Goal: Information Seeking & Learning: Learn about a topic

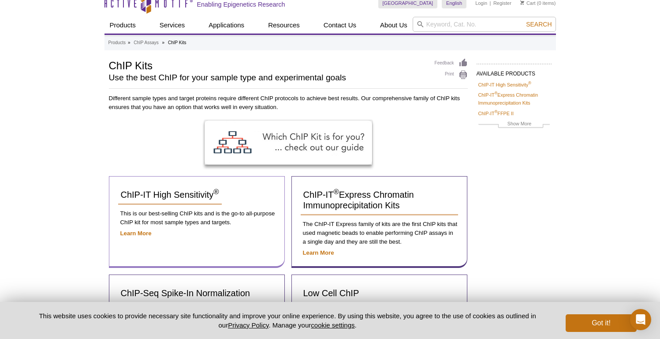
scroll to position [10, 0]
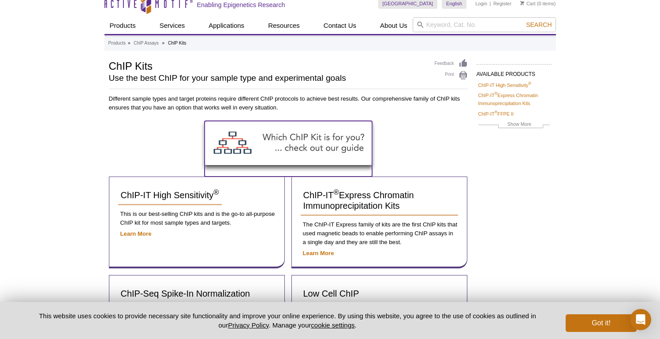
click at [301, 138] on img at bounding box center [289, 143] width 168 height 44
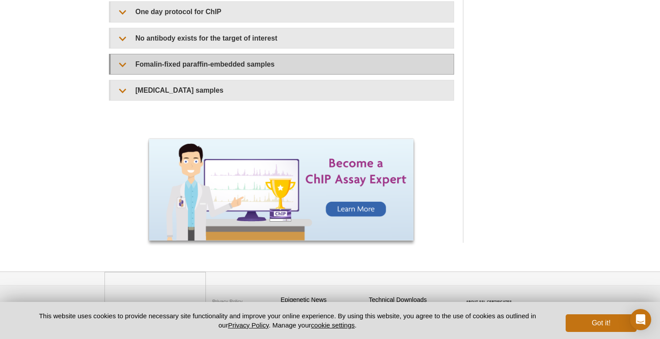
scroll to position [890, 0]
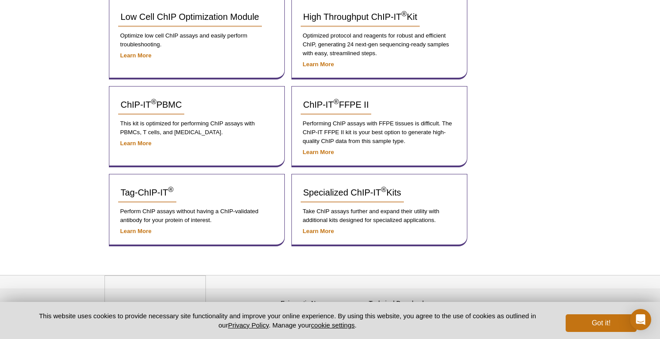
scroll to position [387, 0]
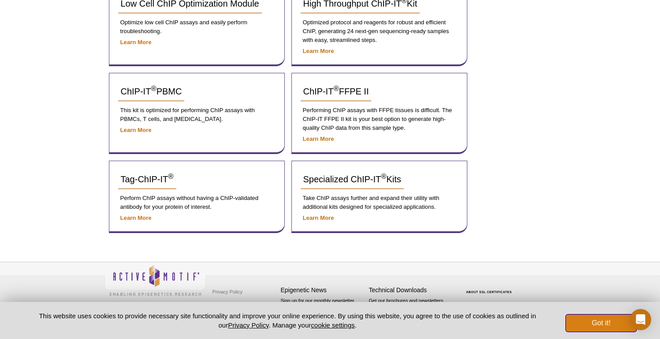
click at [576, 321] on button "Got it!" at bounding box center [601, 323] width 71 height 18
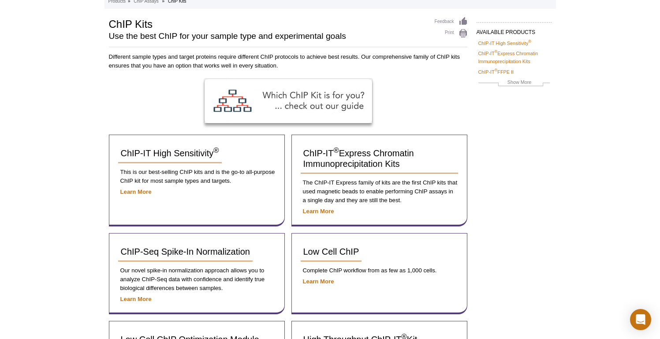
scroll to position [51, 0]
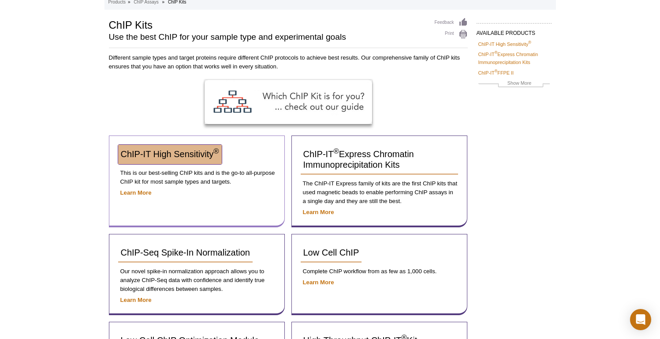
click at [199, 159] on link "ChIP-IT High Sensitivity ®" at bounding box center [170, 154] width 104 height 19
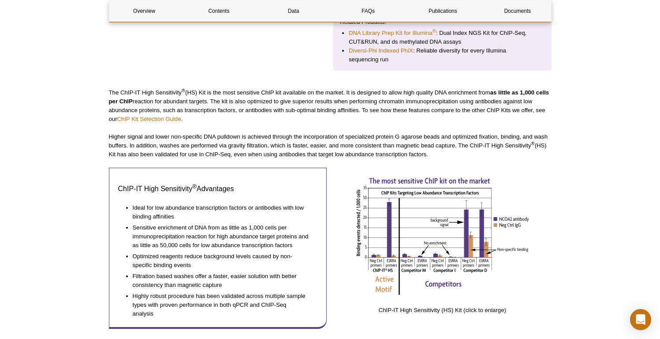
scroll to position [334, 0]
